Goal: Find specific page/section: Find specific page/section

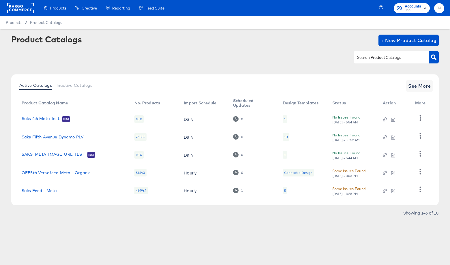
click at [14, 7] on rect at bounding box center [20, 8] width 27 height 10
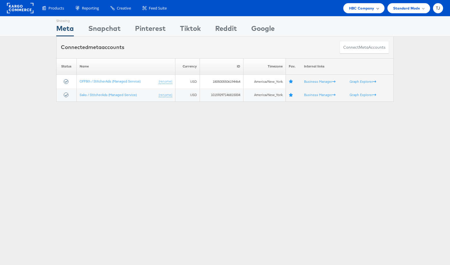
click at [374, 7] on div "HBC Company" at bounding box center [364, 8] width 30 height 6
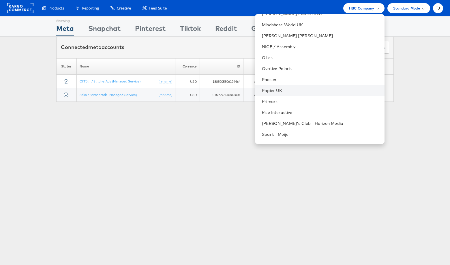
scroll to position [685, 0]
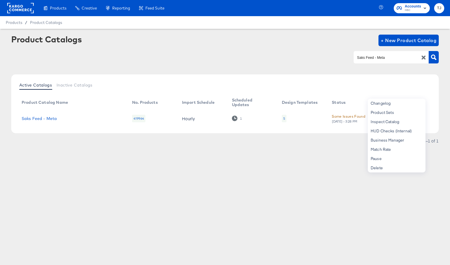
click at [424, 9] on rect "button" at bounding box center [424, 8] width 7 height 7
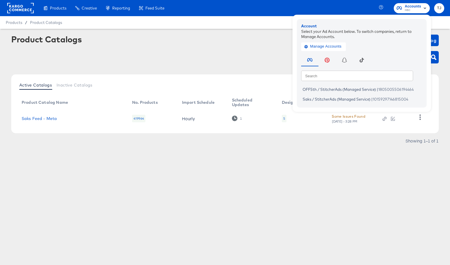
drag, startPoint x: 137, startPoint y: 43, endPoint x: 121, endPoint y: 40, distance: 15.8
click at [135, 43] on div "Product Catalogs + New Product Catalog" at bounding box center [224, 41] width 427 height 12
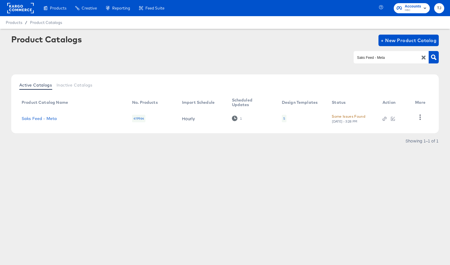
click at [22, 9] on rect at bounding box center [20, 8] width 27 height 10
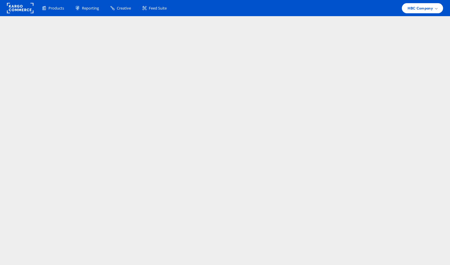
click at [21, 7] on rect at bounding box center [20, 8] width 27 height 10
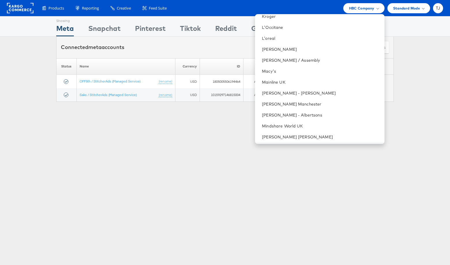
scroll to position [606, 0]
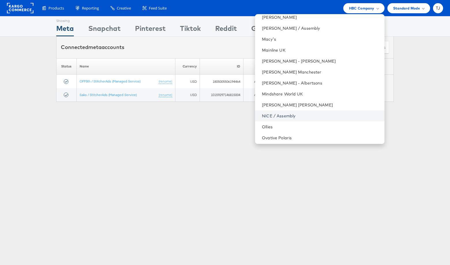
click at [338, 118] on link "NICE / Assembly" at bounding box center [321, 116] width 118 height 6
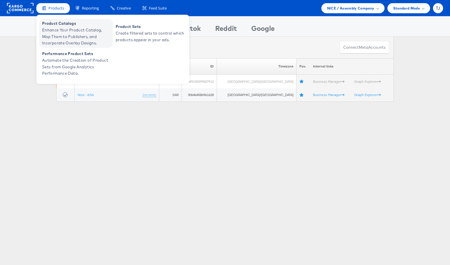
click at [50, 32] on span "Enhance Your Product Catalog, Map Them to Publishers, and Incorporate Overlay D…" at bounding box center [76, 37] width 69 height 20
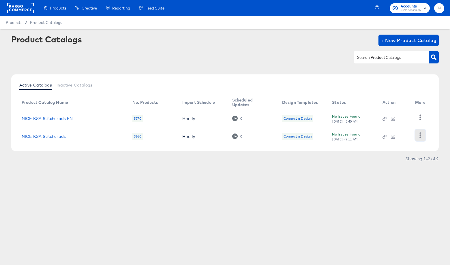
click at [421, 137] on icon "button" at bounding box center [419, 134] width 5 height 5
click at [411, 114] on div "HUD Checks (Internal)" at bounding box center [397, 112] width 58 height 9
drag, startPoint x: 415, startPoint y: 76, endPoint x: 417, endPoint y: 78, distance: 3.1
click at [415, 76] on div "Active Catalogs Inactive Catalogs Product Catalog Name No. Products Import Sche…" at bounding box center [224, 112] width 427 height 77
click at [420, 118] on icon "button" at bounding box center [419, 116] width 1 height 5
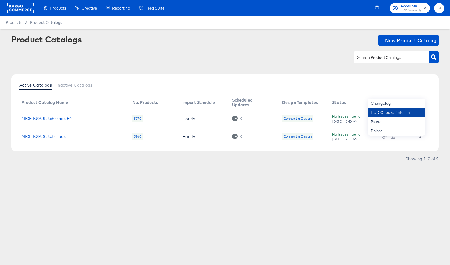
click at [415, 110] on div "HUD Checks (Internal)" at bounding box center [397, 112] width 58 height 9
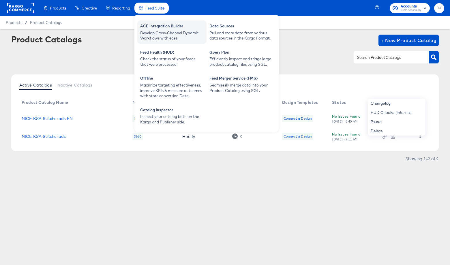
click at [154, 28] on div "ACE Integration Builder" at bounding box center [171, 26] width 63 height 7
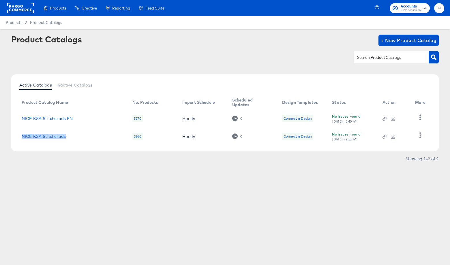
drag, startPoint x: 68, startPoint y: 136, endPoint x: 20, endPoint y: 135, distance: 48.4
click at [20, 135] on td "NICE KSA Stitcherads" at bounding box center [72, 136] width 111 height 18
click at [18, 10] on rect at bounding box center [20, 8] width 27 height 10
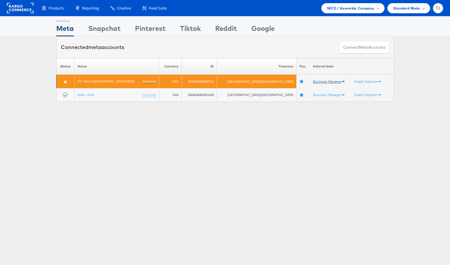
click at [313, 82] on link "Business Manager" at bounding box center [328, 81] width 31 height 4
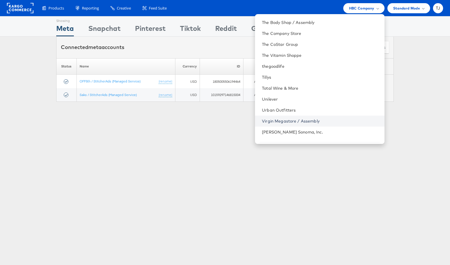
scroll to position [837, 0]
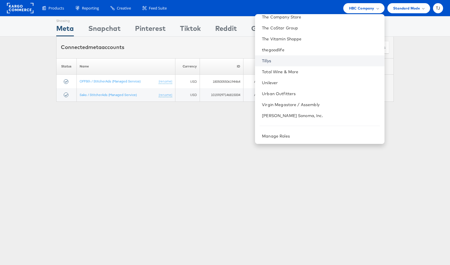
click at [314, 62] on link "Tillys" at bounding box center [321, 61] width 118 height 6
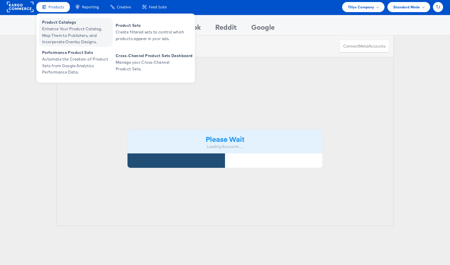
click at [50, 28] on span "Enhance Your Product Catalog, Map Them to Publishers, and Incorporate Overlay D…" at bounding box center [76, 36] width 69 height 20
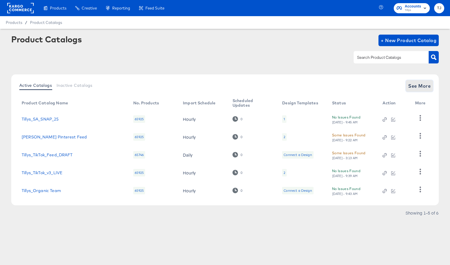
click at [425, 87] on span "See More" at bounding box center [419, 86] width 22 height 8
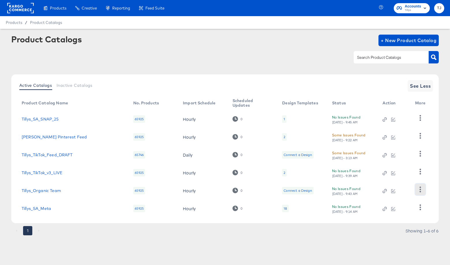
click at [418, 191] on icon "button" at bounding box center [419, 188] width 5 height 5
click at [400, 159] on div "HUD Checks (Internal)" at bounding box center [397, 160] width 58 height 9
click at [419, 207] on icon "button" at bounding box center [419, 206] width 5 height 5
click at [399, 178] on div "HUD Checks (Internal)" at bounding box center [397, 178] width 58 height 9
click at [45, 156] on link "Tillys_TikTok_Feed_DRAFT" at bounding box center [47, 154] width 51 height 5
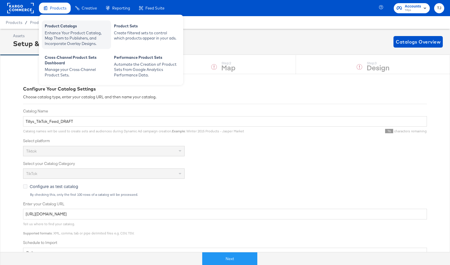
click at [55, 28] on div "Product Catalogs" at bounding box center [76, 26] width 63 height 7
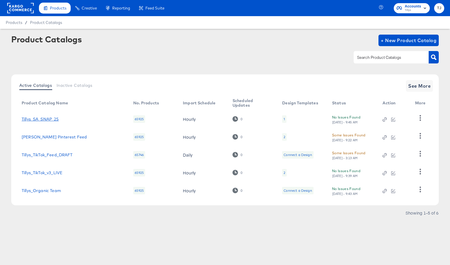
click at [39, 117] on link "Tillys_SA_SNAP_25" at bounding box center [40, 119] width 37 height 5
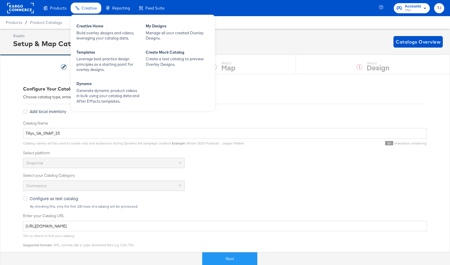
drag, startPoint x: 52, startPoint y: 7, endPoint x: 73, endPoint y: 13, distance: 21.2
click at [52, 7] on span "Products" at bounding box center [58, 8] width 16 height 5
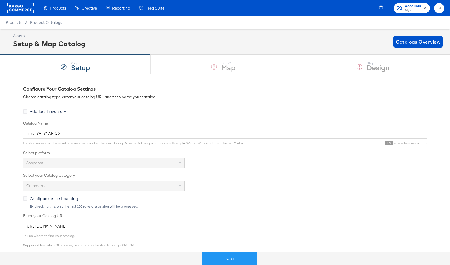
click at [19, 10] on rect at bounding box center [20, 8] width 27 height 10
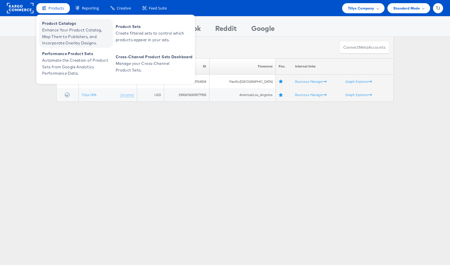
click at [52, 25] on span "Product Catalogs" at bounding box center [76, 23] width 69 height 7
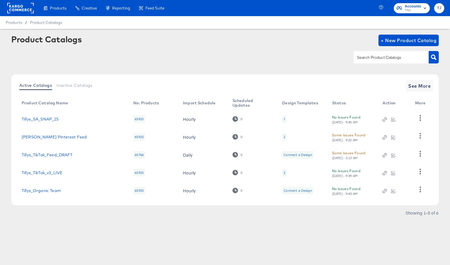
drag, startPoint x: 75, startPoint y: 200, endPoint x: 68, endPoint y: 192, distance: 10.6
click at [74, 199] on div "Active Catalogs Inactive Catalogs See More Product Catalog Name No. Products Im…" at bounding box center [224, 139] width 427 height 131
click at [74, 193] on td "Tillys_Organic Team" at bounding box center [73, 191] width 112 height 18
drag, startPoint x: 60, startPoint y: 191, endPoint x: 33, endPoint y: 190, distance: 27.1
click at [22, 190] on div "Tillys_Organic Team" at bounding box center [72, 190] width 100 height 5
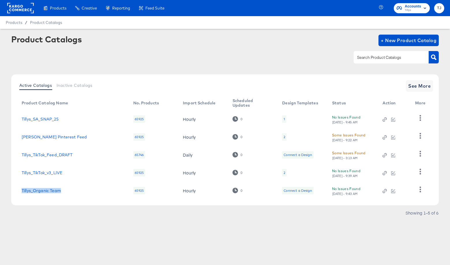
copy link "Tillys_Organic Team"
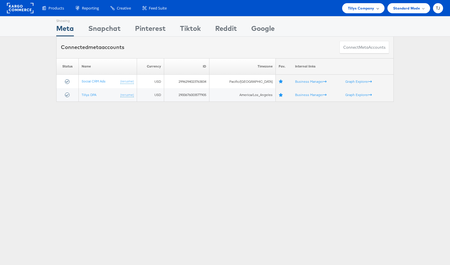
click at [371, 10] on span "Tillys Company" at bounding box center [361, 8] width 27 height 6
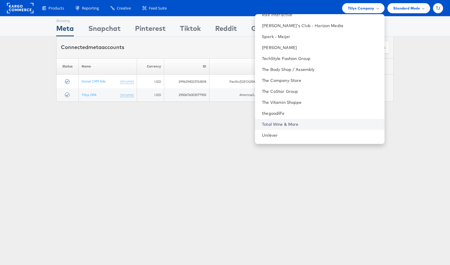
scroll to position [785, 0]
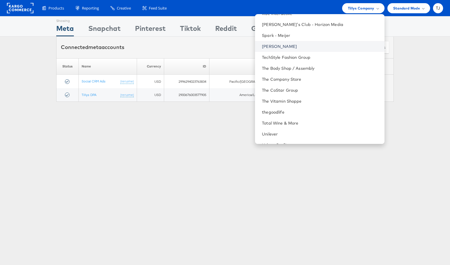
click at [334, 44] on link "[PERSON_NAME]" at bounding box center [321, 47] width 118 height 6
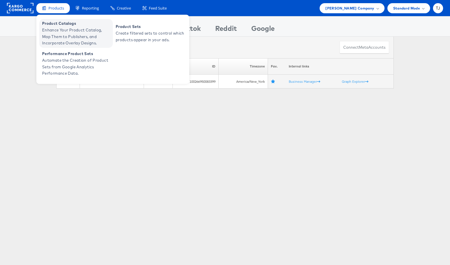
click at [50, 28] on span "Enhance Your Product Catalog, Map Them to Publishers, and Incorporate Overlay D…" at bounding box center [76, 37] width 69 height 20
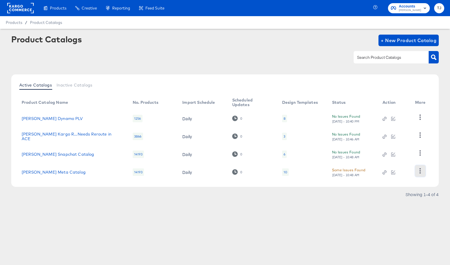
click at [421, 172] on icon "button" at bounding box center [419, 170] width 5 height 5
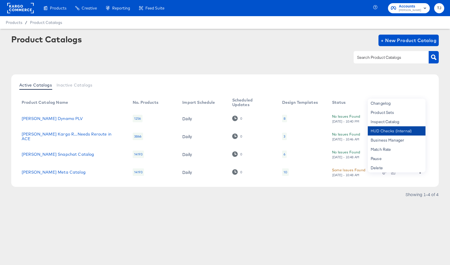
click at [414, 131] on div "HUD Checks (Internal)" at bounding box center [397, 130] width 58 height 9
drag, startPoint x: 359, startPoint y: 212, endPoint x: 388, endPoint y: 169, distance: 50.9
click at [359, 210] on article "Product Catalogs + New Product Catalog Active Catalogs Inactive Catalogs Produc…" at bounding box center [225, 124] width 450 height 190
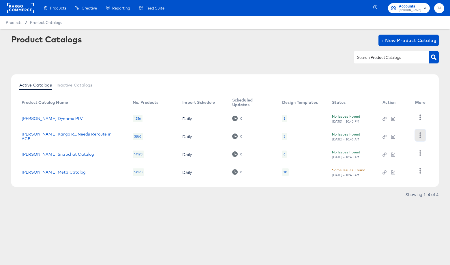
click at [418, 136] on icon "button" at bounding box center [419, 134] width 5 height 5
click at [406, 155] on div "HUD Checks (Internal)" at bounding box center [397, 156] width 58 height 9
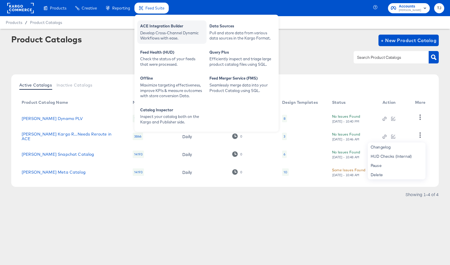
click at [155, 27] on div "ACE Integration Builder" at bounding box center [171, 26] width 63 height 7
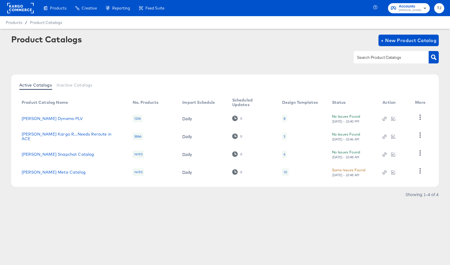
click at [166, 226] on div "Products Products Product Catalogs Enhance Your Product Catalog, Map Them to Pu…" at bounding box center [225, 132] width 450 height 265
drag, startPoint x: 119, startPoint y: 136, endPoint x: 31, endPoint y: 131, distance: 87.8
click at [31, 131] on td "Steve Madden Kargo R...Needs Reroute in ACE" at bounding box center [72, 136] width 111 height 18
copy div "Steve Madden Kargo R...Needs Reroute in ACE"
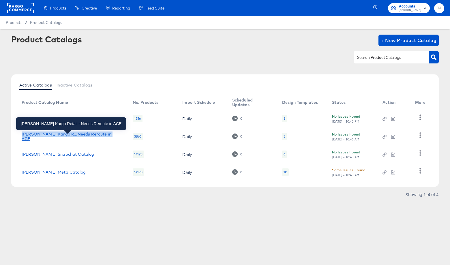
click at [87, 135] on div "Steve Madden Kargo R...Needs Reroute in ACE" at bounding box center [71, 136] width 99 height 9
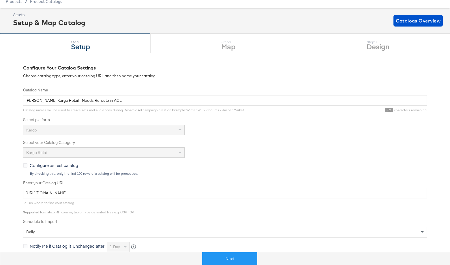
scroll to position [24, 0]
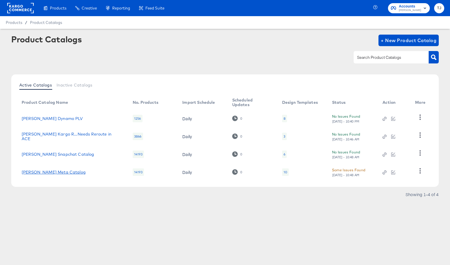
click at [52, 169] on td "Steve Madden Meta Catalog" at bounding box center [72, 172] width 111 height 18
click at [51, 170] on link "Steve Madden Meta Catalog" at bounding box center [54, 172] width 64 height 5
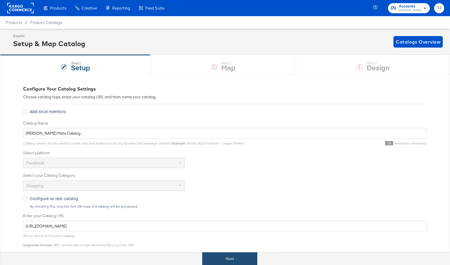
click at [231, 261] on button "Next" at bounding box center [229, 258] width 55 height 13
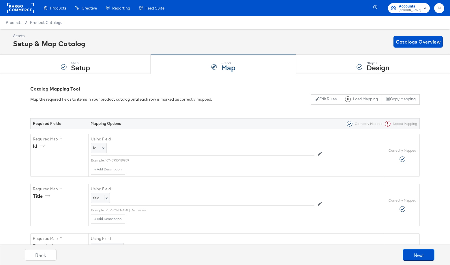
click at [16, 6] on rect at bounding box center [20, 8] width 27 height 10
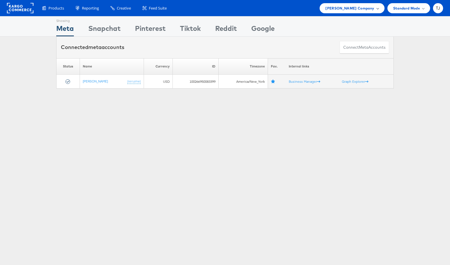
click at [369, 9] on span "[PERSON_NAME] Company" at bounding box center [349, 8] width 49 height 6
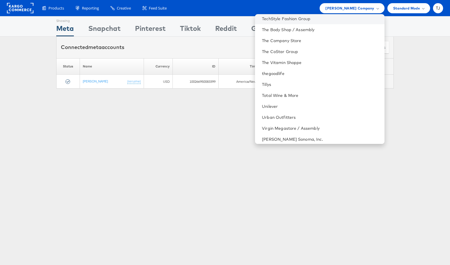
scroll to position [798, 0]
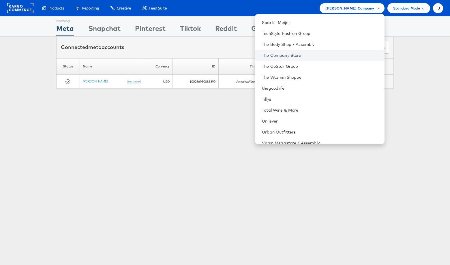
click at [331, 54] on link "The Company Store" at bounding box center [321, 55] width 118 height 6
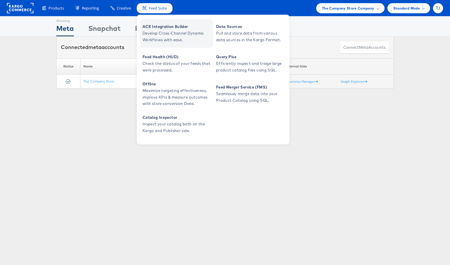
click at [159, 35] on span "Develop Cross-Channel Dynamic Workflows with ease." at bounding box center [176, 36] width 69 height 13
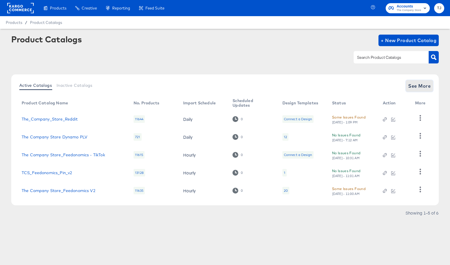
click at [419, 87] on span "See More" at bounding box center [419, 86] width 22 height 8
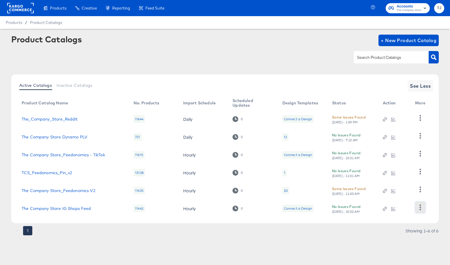
click at [420, 209] on icon "button" at bounding box center [419, 206] width 1 height 5
click at [402, 178] on div "HUD Checks (Internal)" at bounding box center [397, 178] width 58 height 9
